Goal: Find specific page/section: Find specific page/section

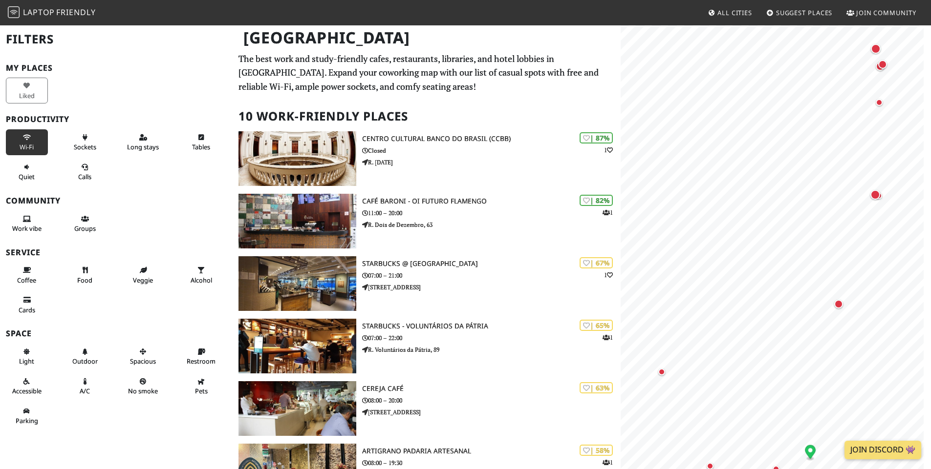
click at [28, 150] on span "Wi-Fi" at bounding box center [27, 147] width 14 height 9
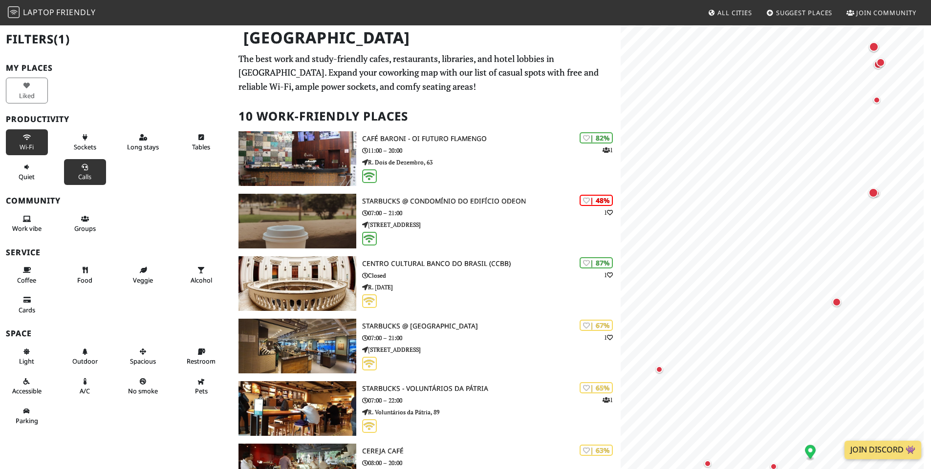
click at [78, 174] on span "Calls" at bounding box center [84, 176] width 13 height 9
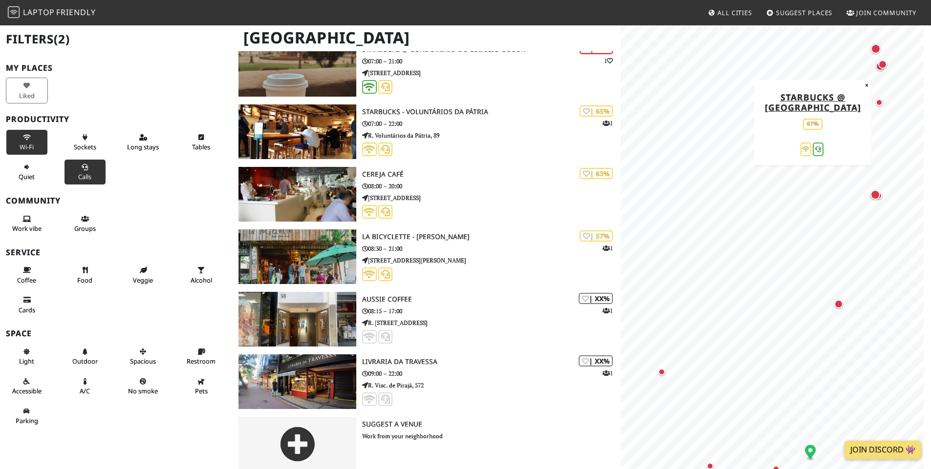
scroll to position [350, 0]
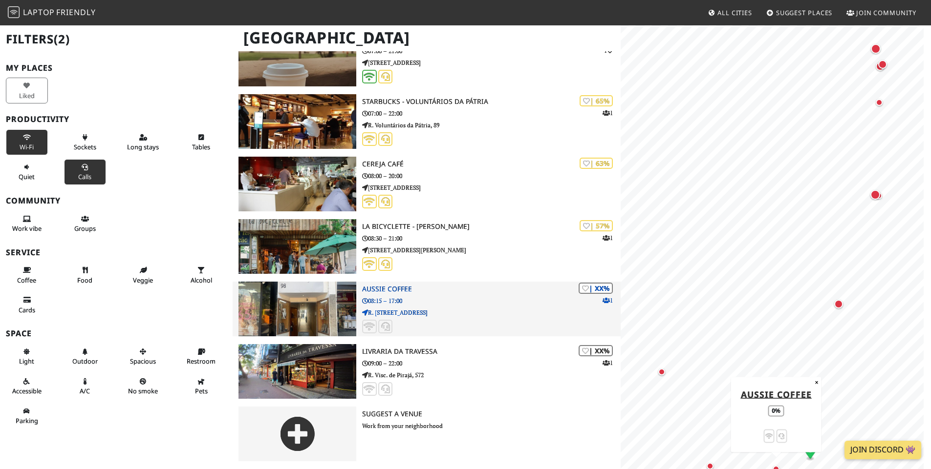
click at [379, 288] on h3 "Aussie Coffee" at bounding box center [491, 289] width 258 height 8
